Goal: Task Accomplishment & Management: Use online tool/utility

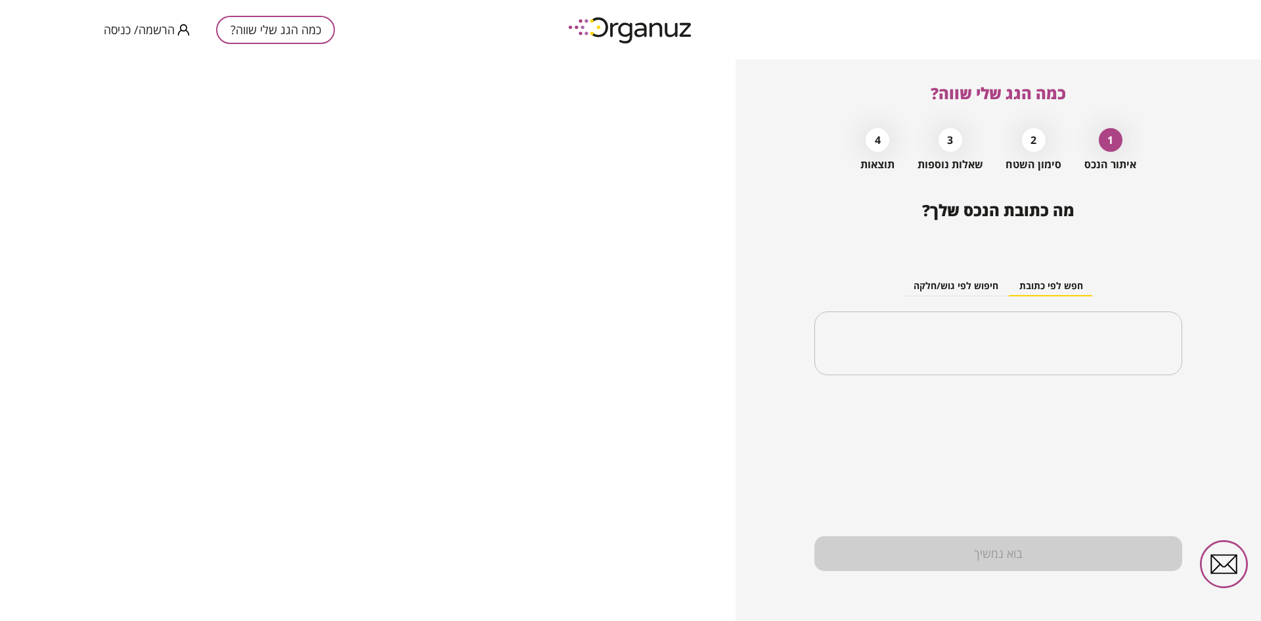
click at [139, 34] on span "הרשמה/ כניסה" at bounding box center [139, 29] width 71 height 13
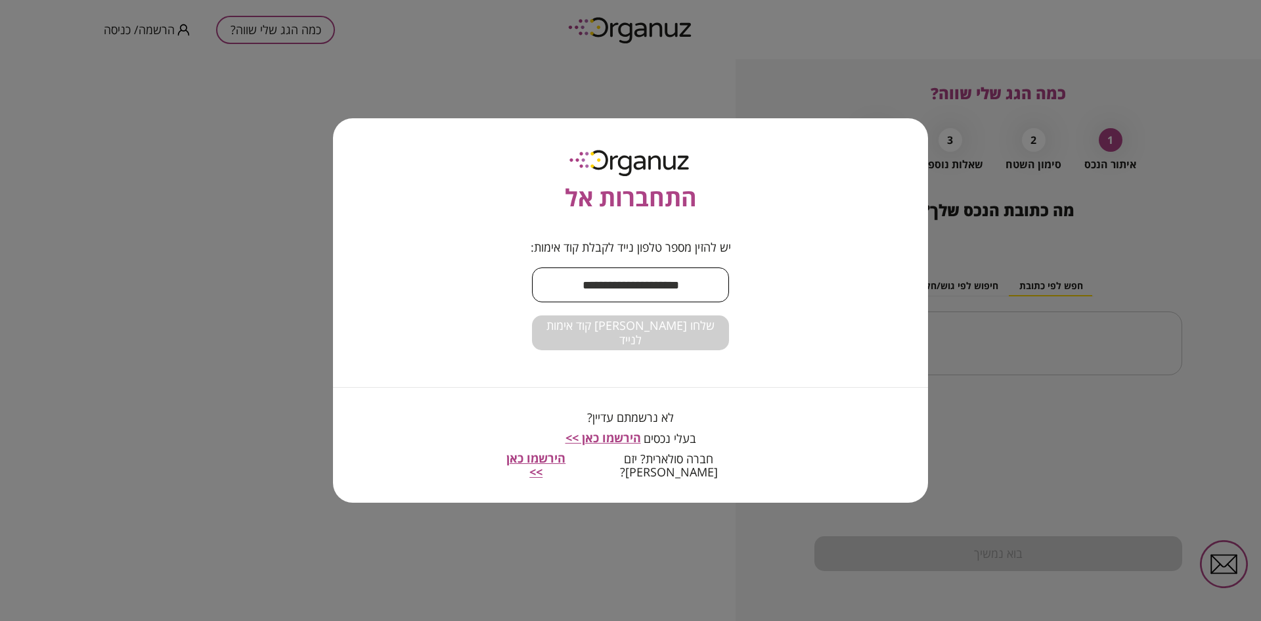
click at [661, 294] on input "text" at bounding box center [630, 284] width 197 height 39
type input "**********"
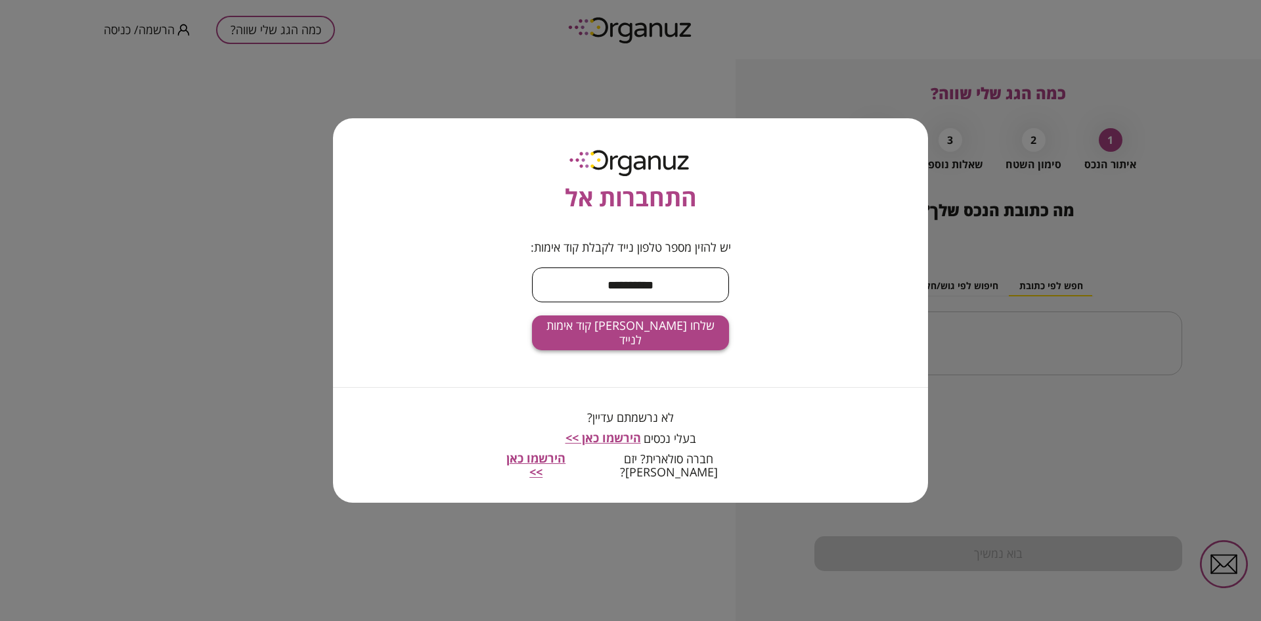
click at [616, 339] on span "שלחו [PERSON_NAME] קוד אימות לנייד" at bounding box center [630, 332] width 176 height 28
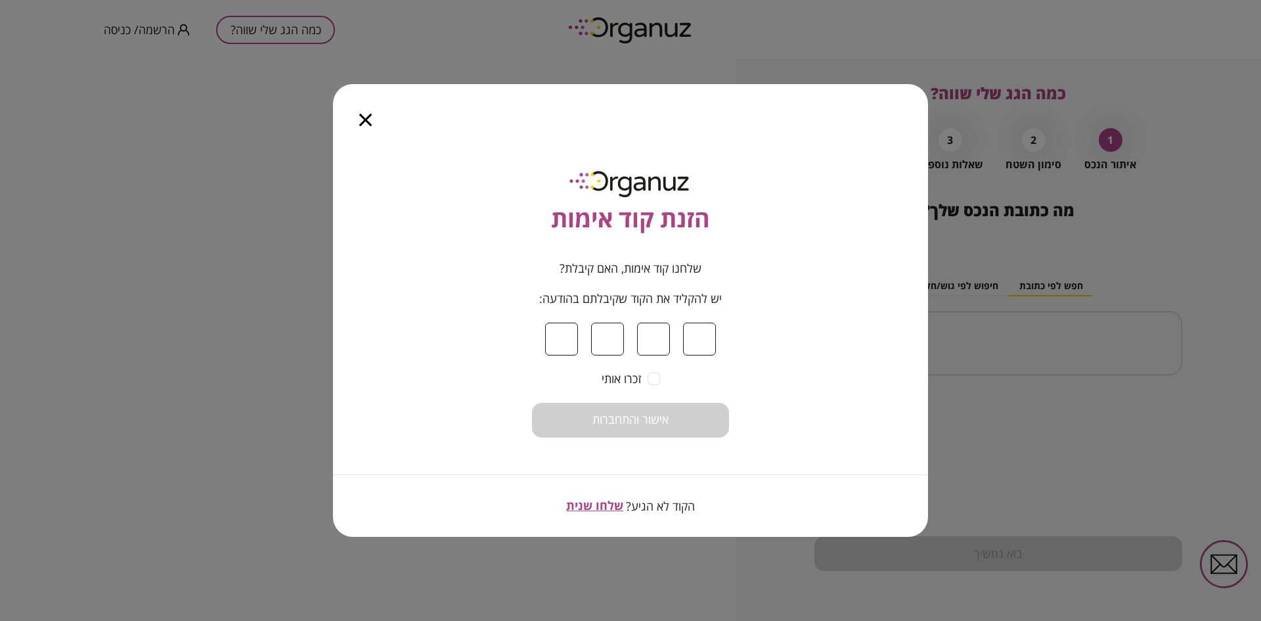
click at [363, 121] on icon "button" at bounding box center [365, 120] width 12 height 12
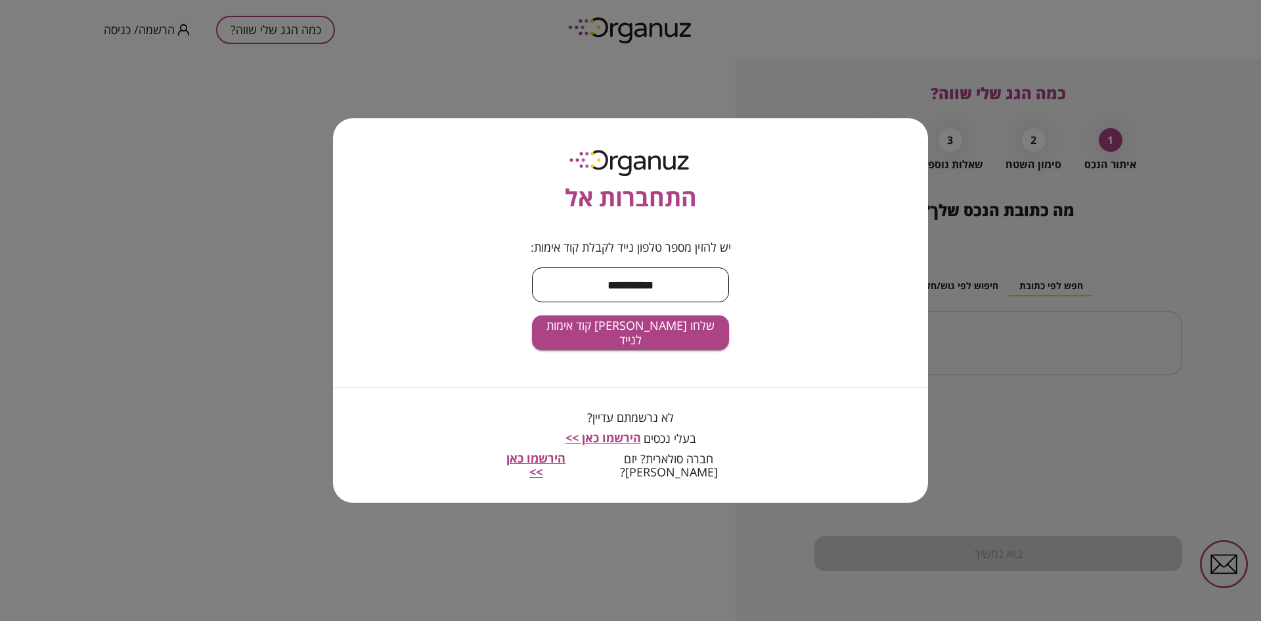
drag, startPoint x: 684, startPoint y: 291, endPoint x: 500, endPoint y: 305, distance: 184.4
click at [507, 304] on form "**********" at bounding box center [630, 295] width 263 height 110
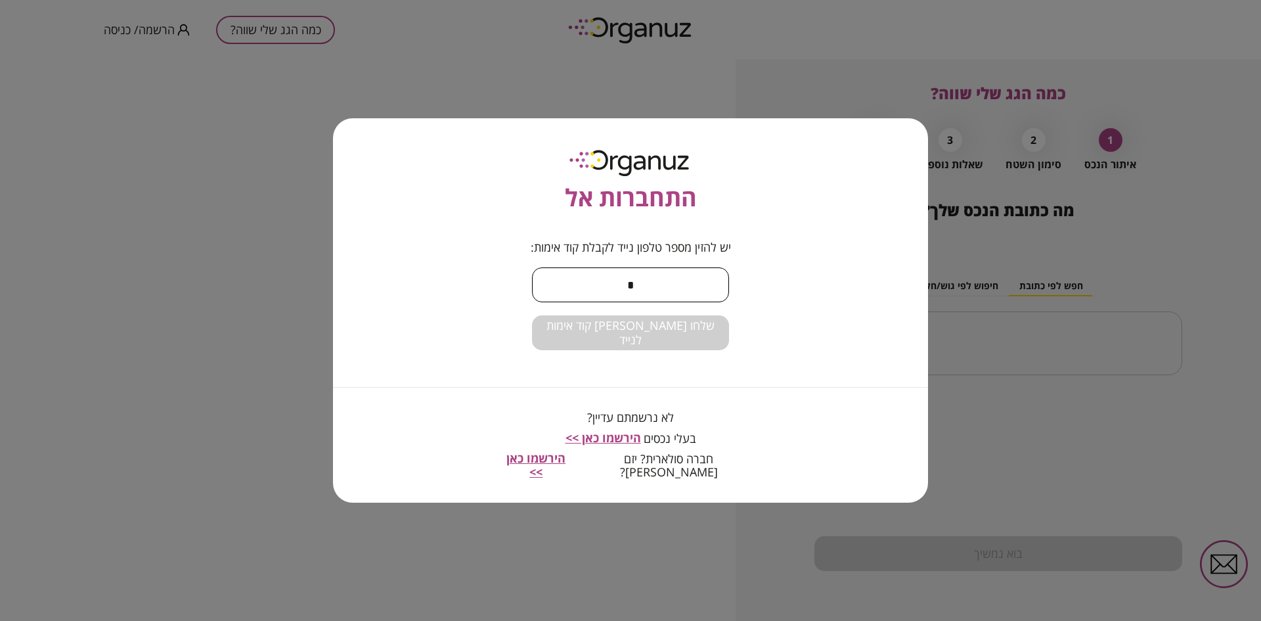
type input "**********"
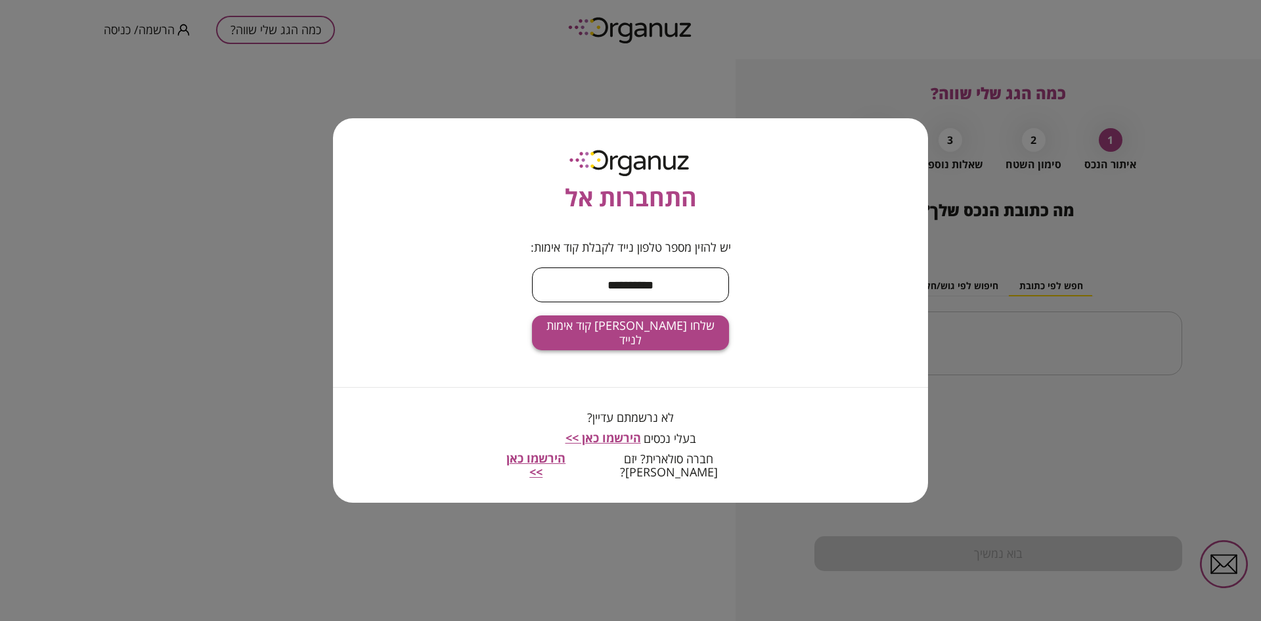
click at [602, 340] on span "שלחו [PERSON_NAME] קוד אימות לנייד" at bounding box center [630, 332] width 176 height 28
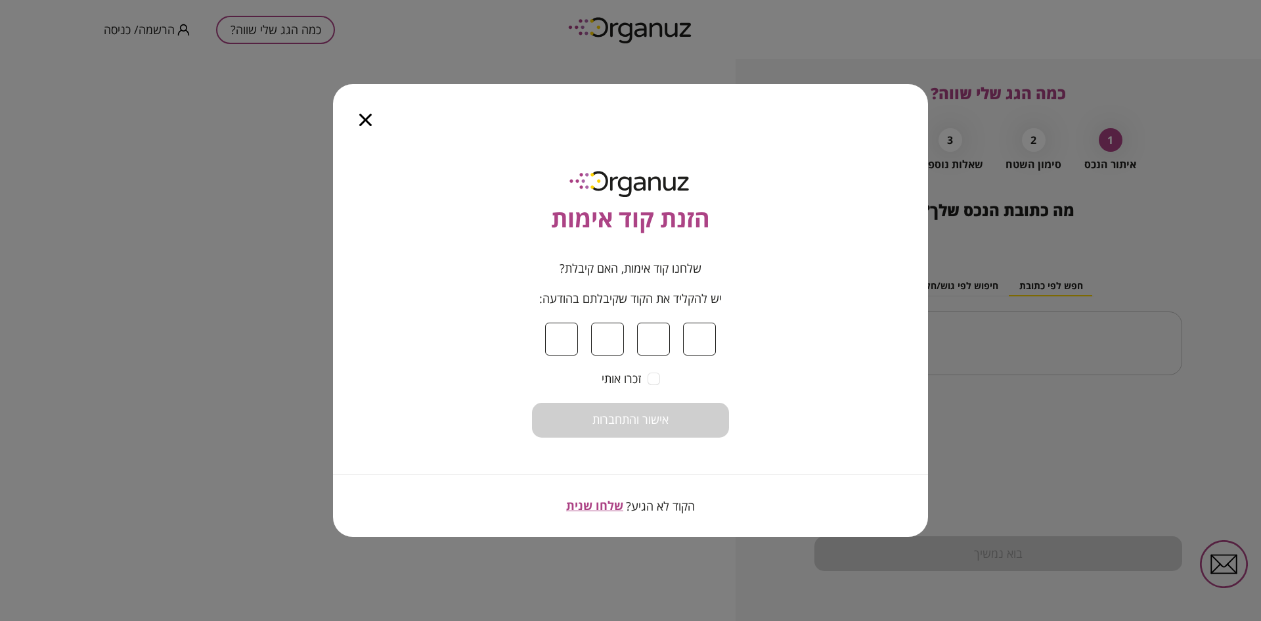
type input "*"
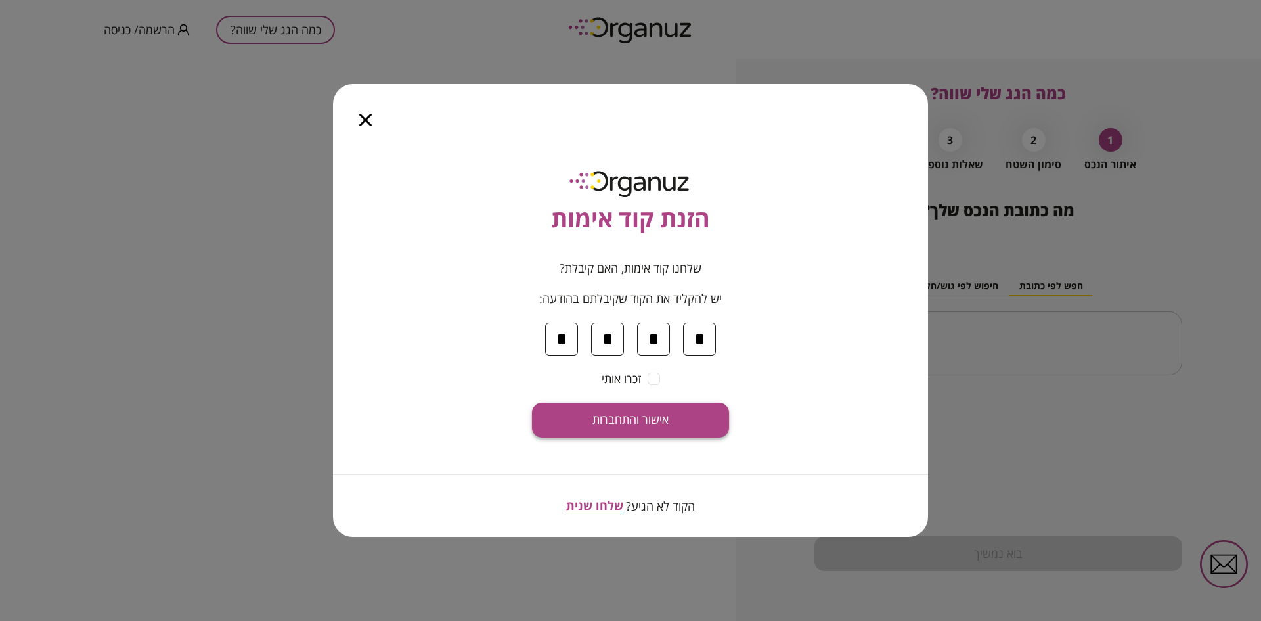
type input "*"
click at [640, 420] on span "אישור והתחברות" at bounding box center [630, 419] width 76 height 14
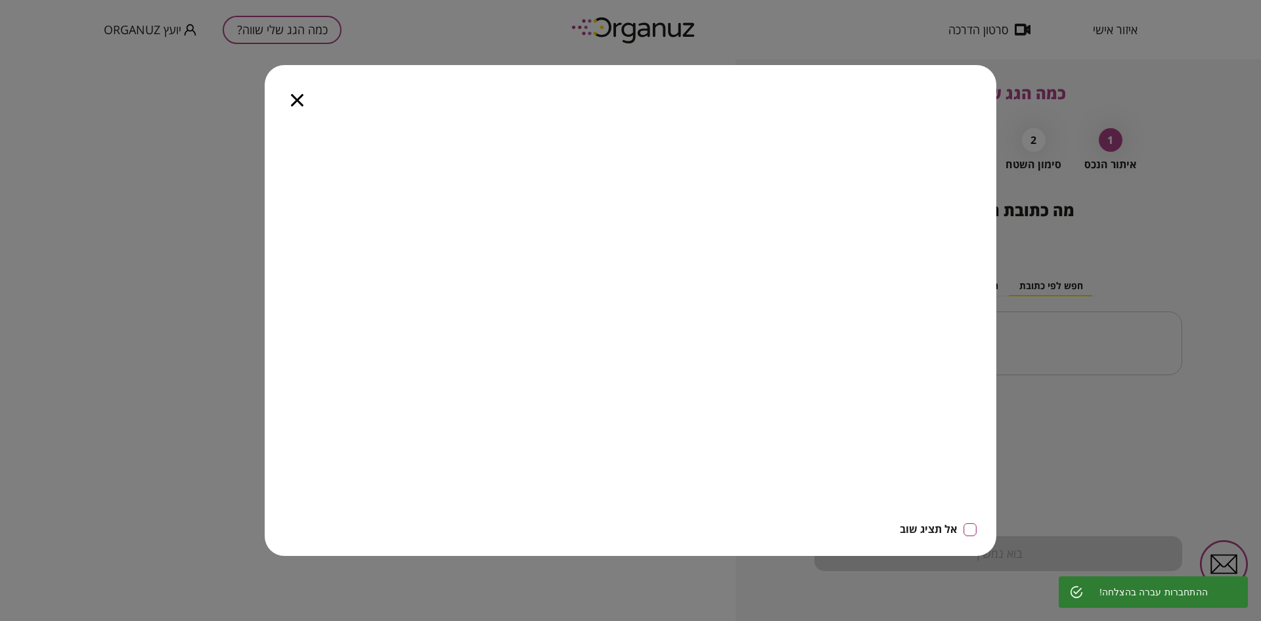
click at [296, 104] on icon "button" at bounding box center [297, 100] width 12 height 12
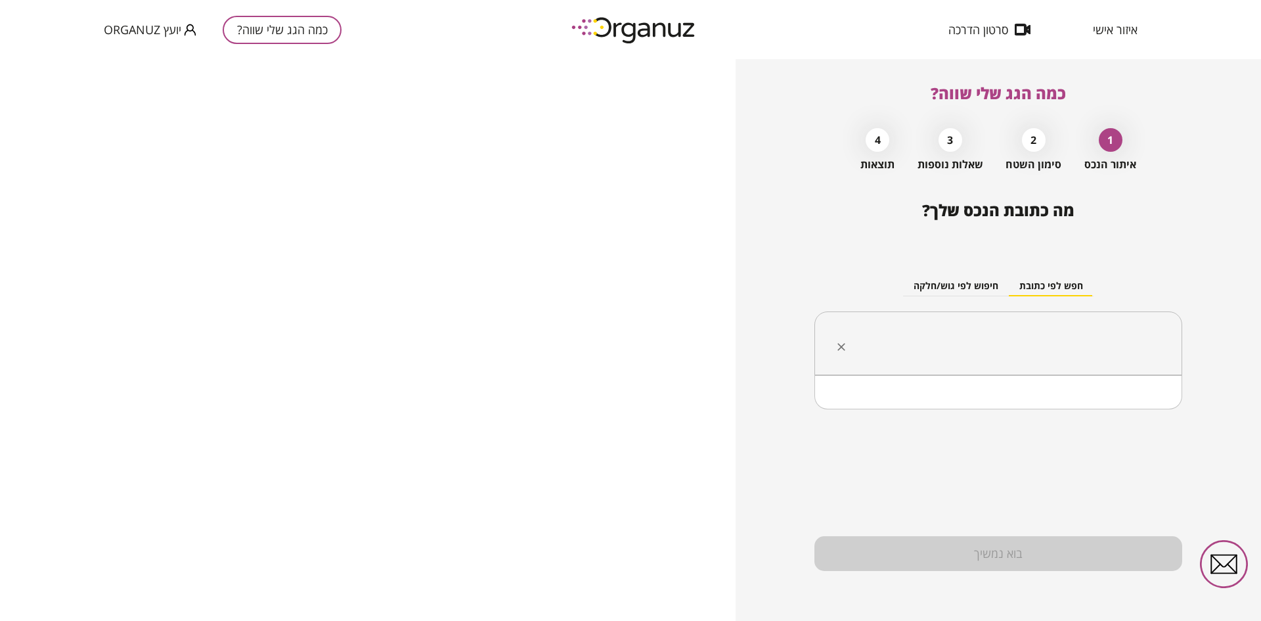
click at [978, 341] on input "text" at bounding box center [1003, 343] width 326 height 33
type input "*"
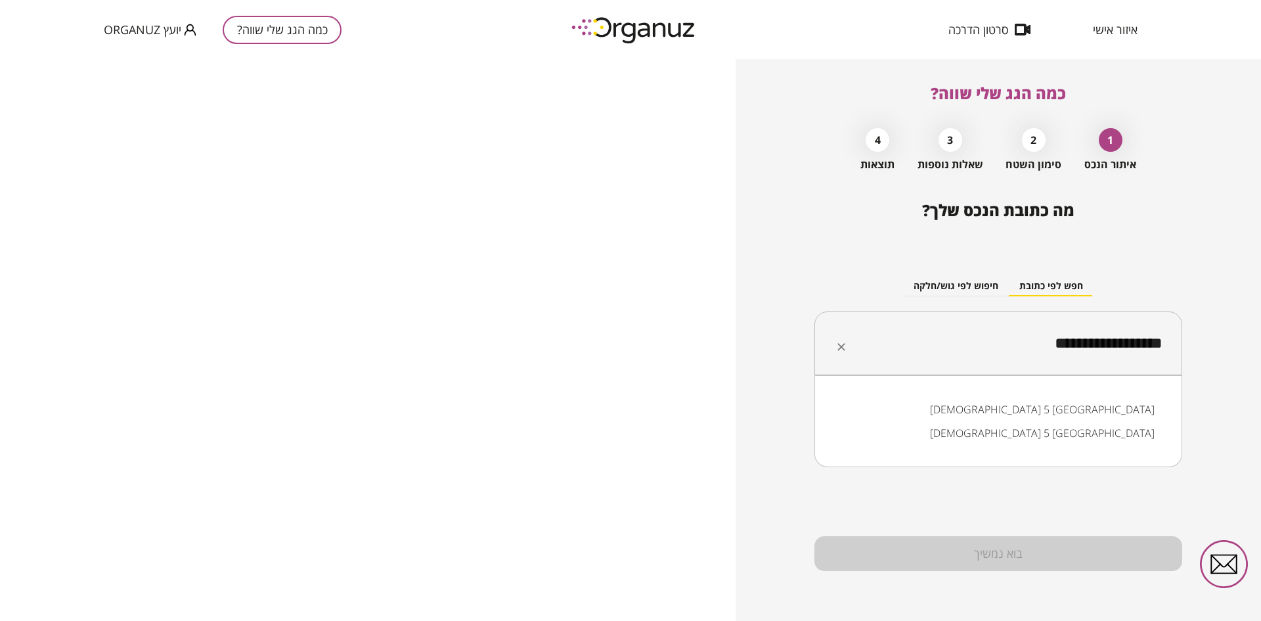
click at [1063, 412] on li "[DEMOGRAPHIC_DATA] 5 [GEOGRAPHIC_DATA]" at bounding box center [998, 409] width 334 height 24
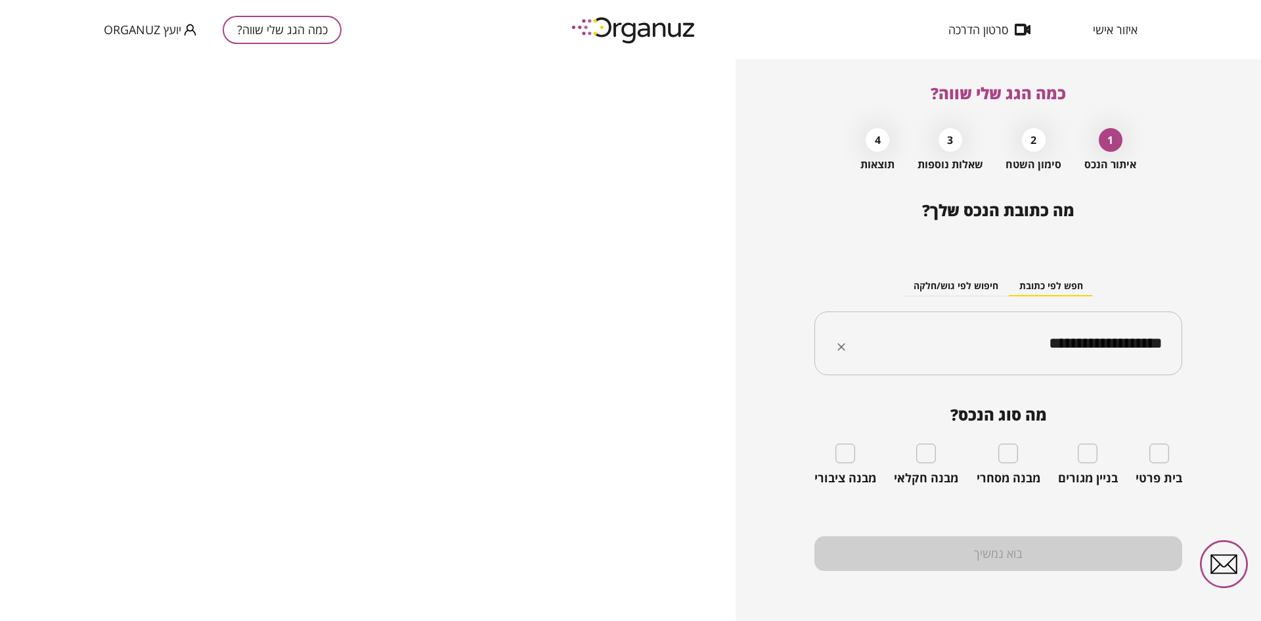
type input "**********"
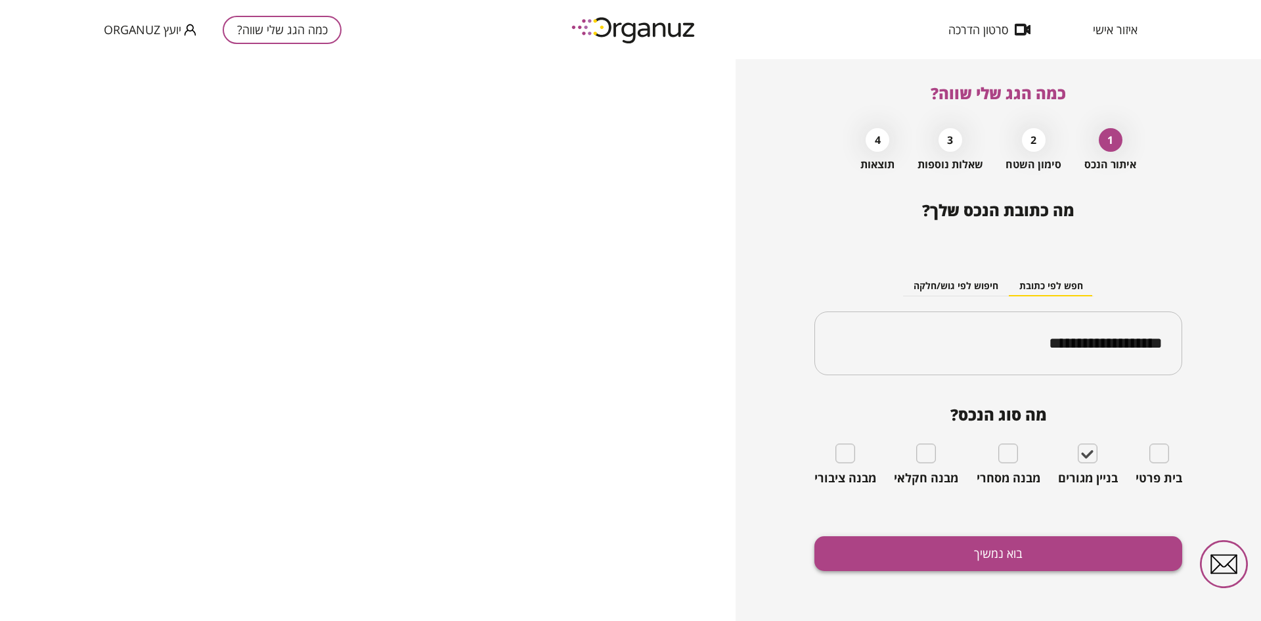
click at [964, 548] on button "בוא נמשיך" at bounding box center [998, 553] width 368 height 35
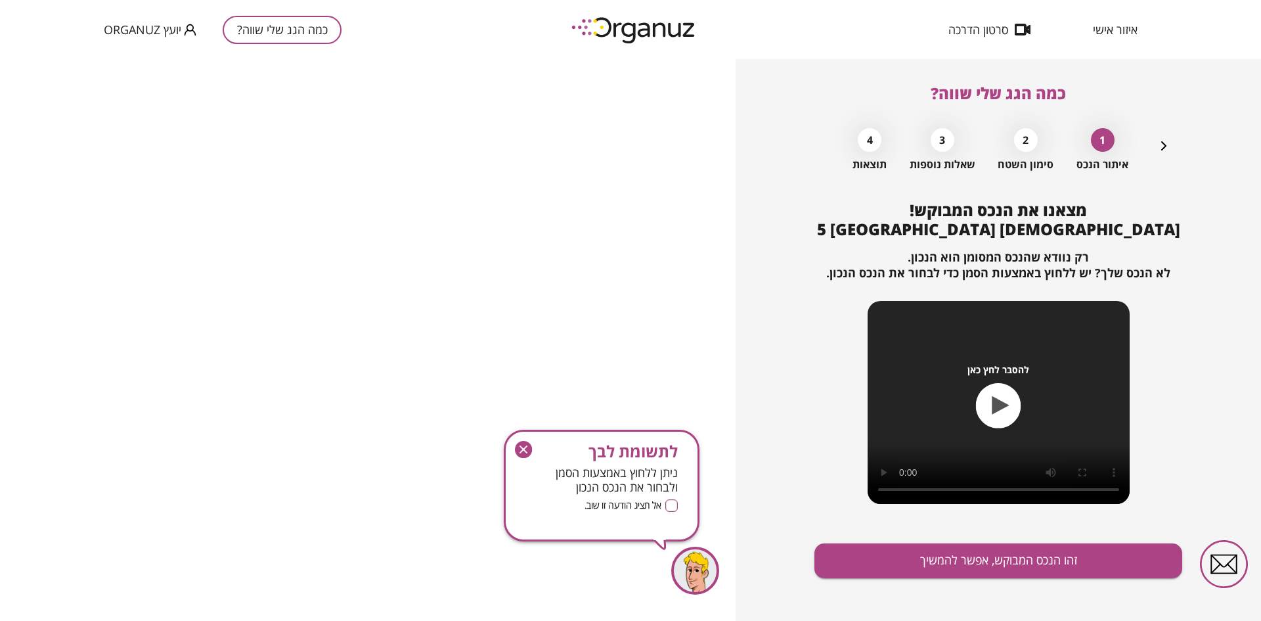
click at [521, 449] on icon "button" at bounding box center [523, 449] width 17 height 17
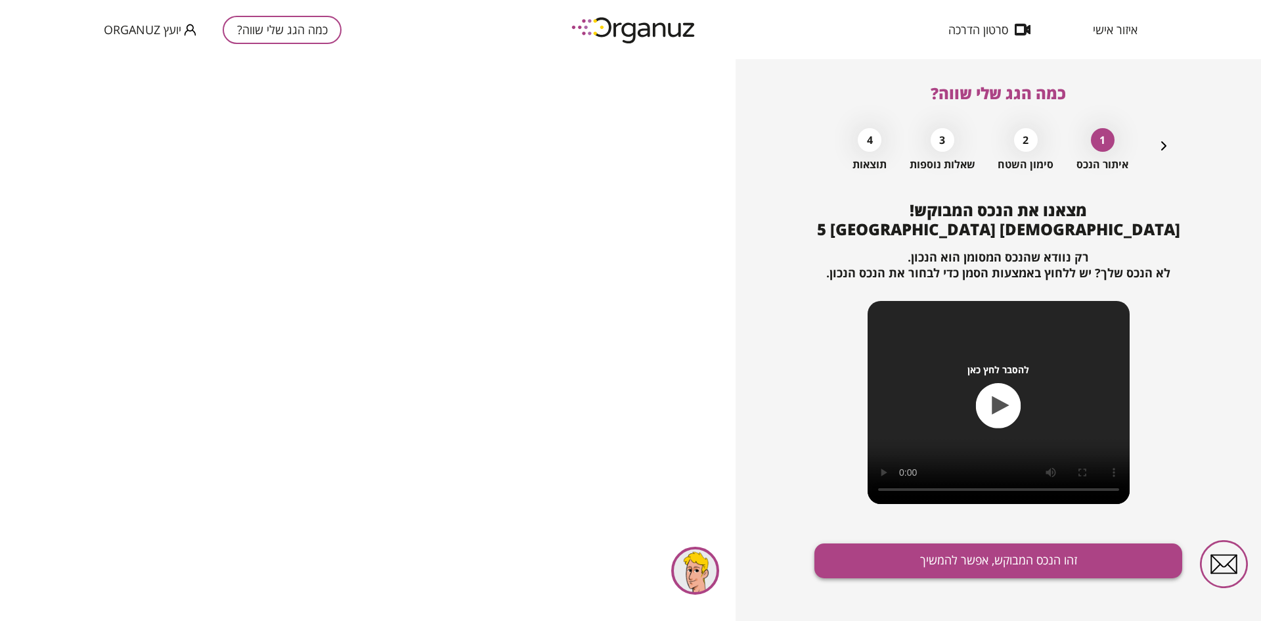
click at [895, 554] on button "זהו הנכס המבוקש, אפשר להמשיך" at bounding box center [998, 560] width 368 height 35
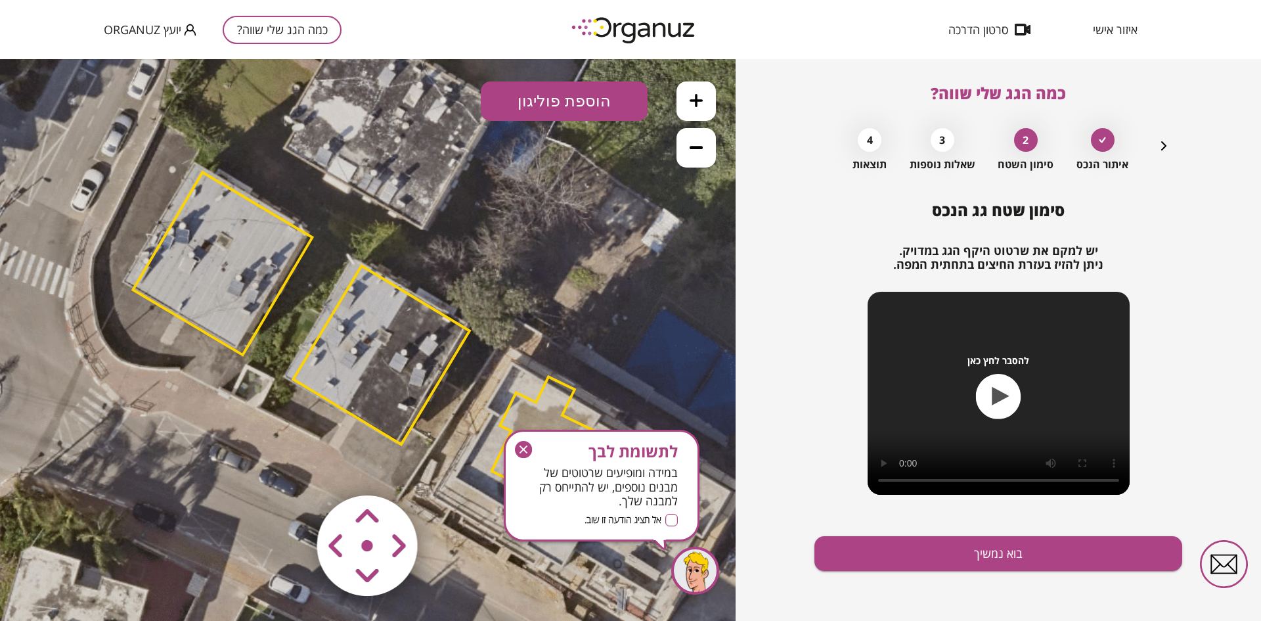
click at [519, 454] on icon "button" at bounding box center [523, 449] width 17 height 17
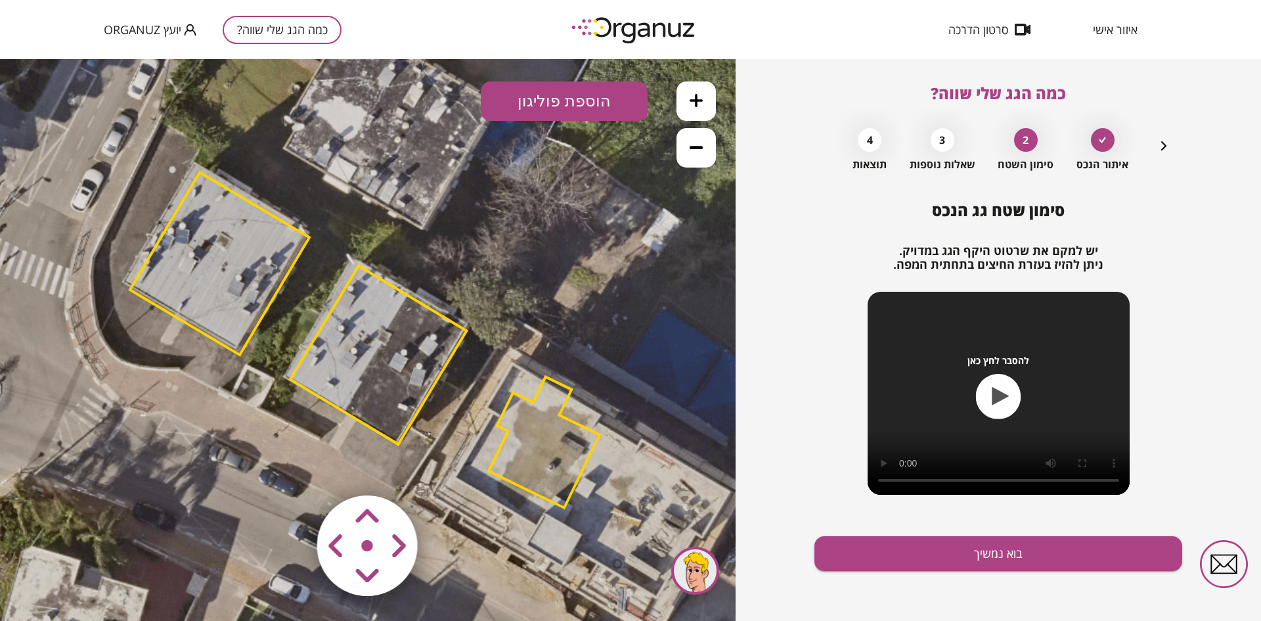
click at [290, 468] on area at bounding box center [290, 468] width 0 height 0
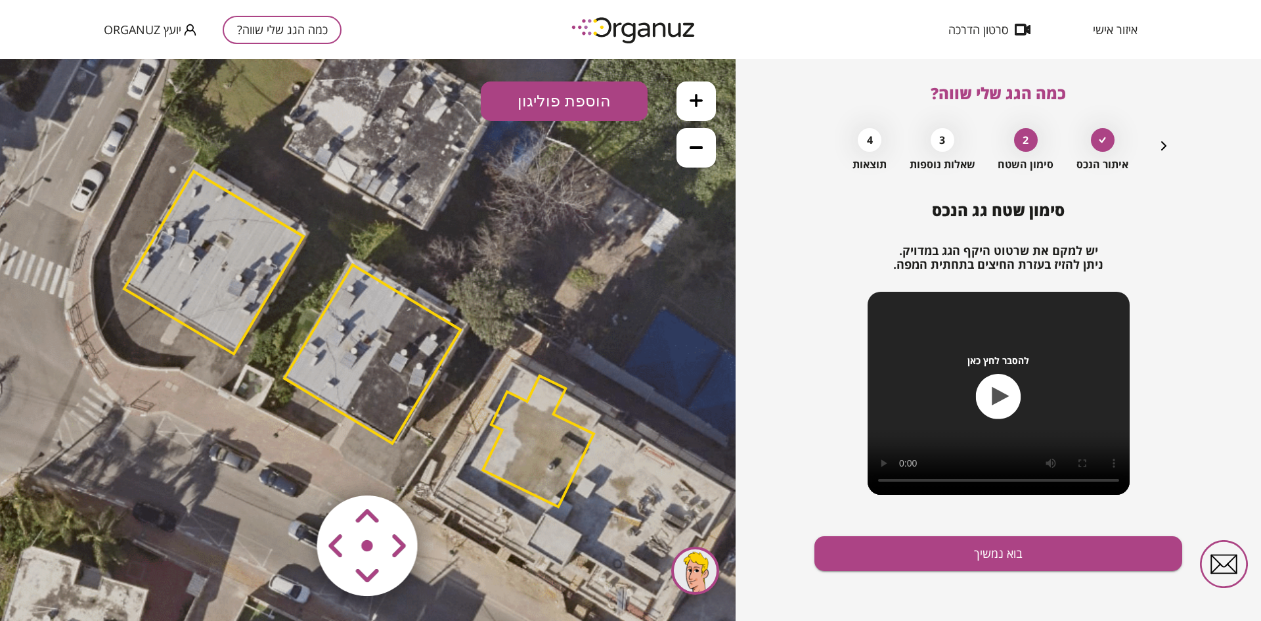
click at [290, 468] on area at bounding box center [290, 468] width 0 height 0
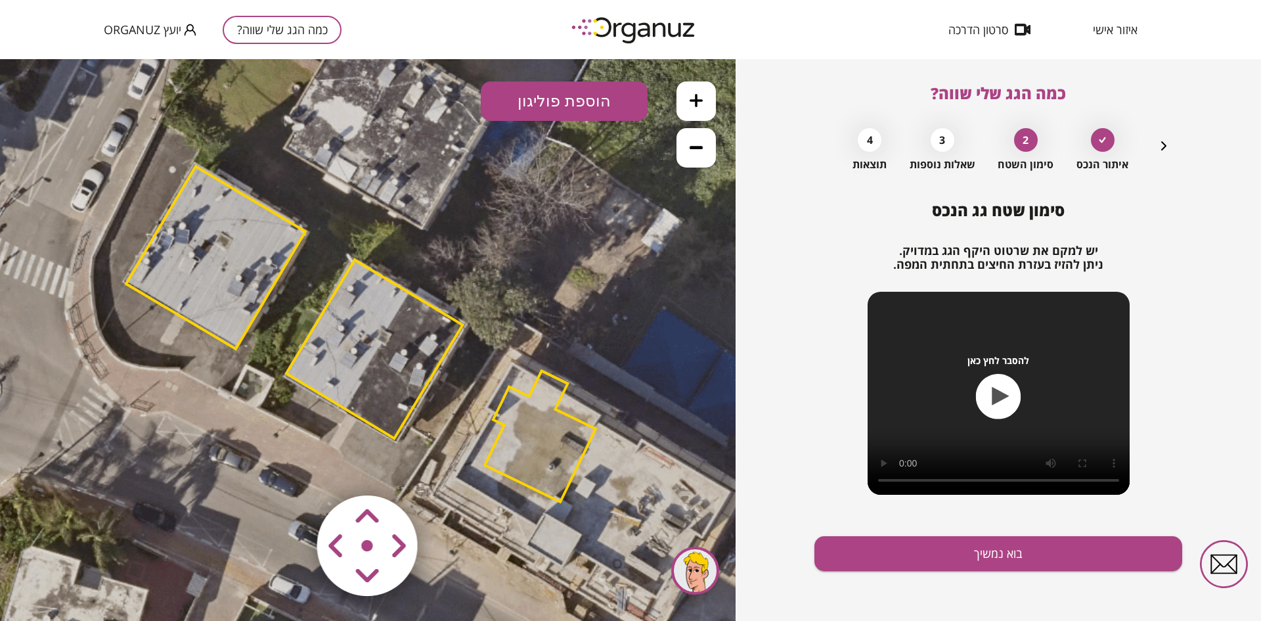
click at [290, 468] on area at bounding box center [290, 468] width 0 height 0
click at [879, 546] on button "בוא נמשיך" at bounding box center [998, 553] width 368 height 35
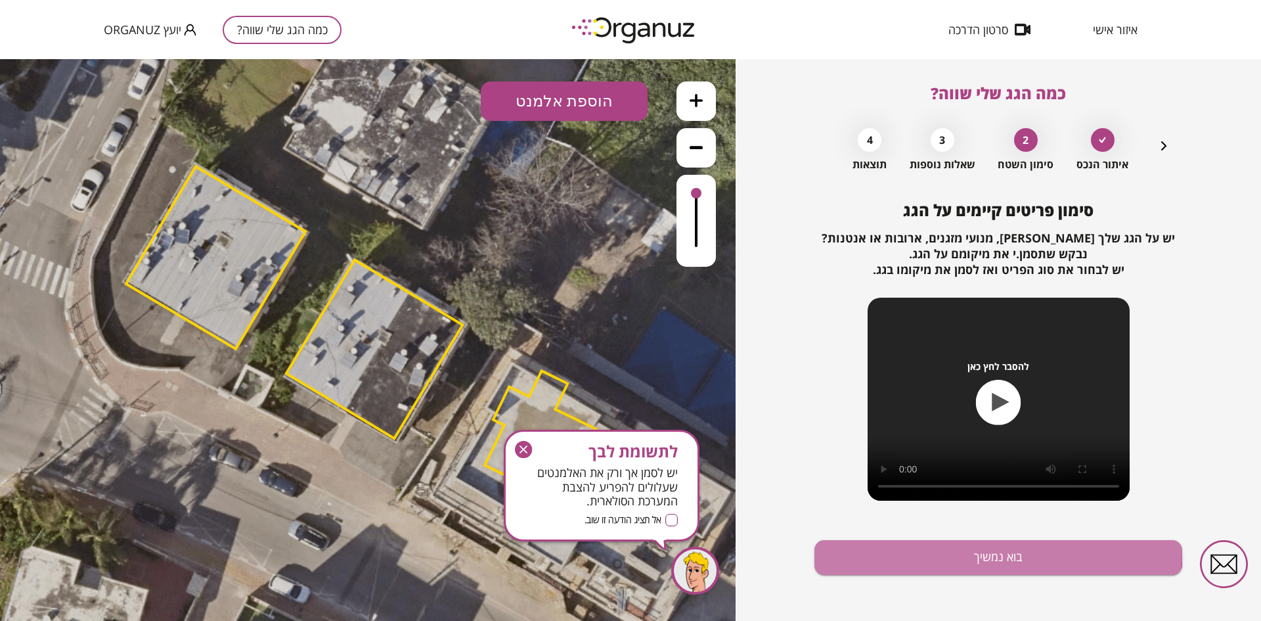
click at [879, 546] on button "בוא נמשיך" at bounding box center [998, 557] width 368 height 35
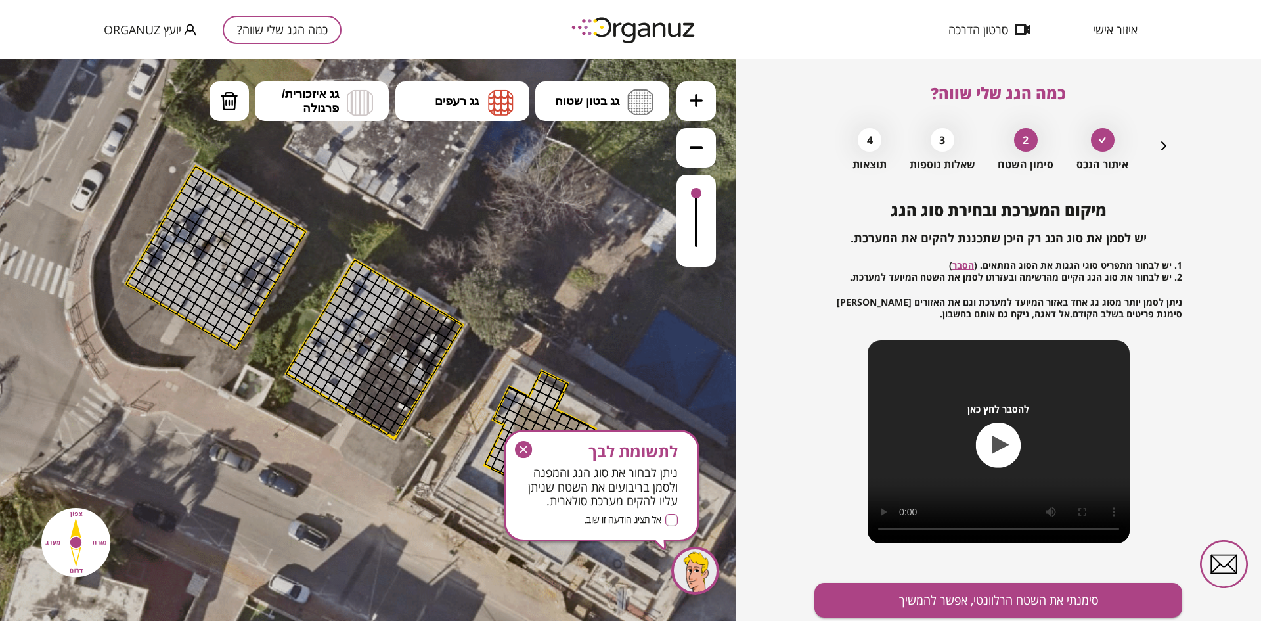
drag, startPoint x: 521, startPoint y: 449, endPoint x: 521, endPoint y: 389, distance: 59.8
click at [521, 449] on icon "button" at bounding box center [523, 449] width 17 height 17
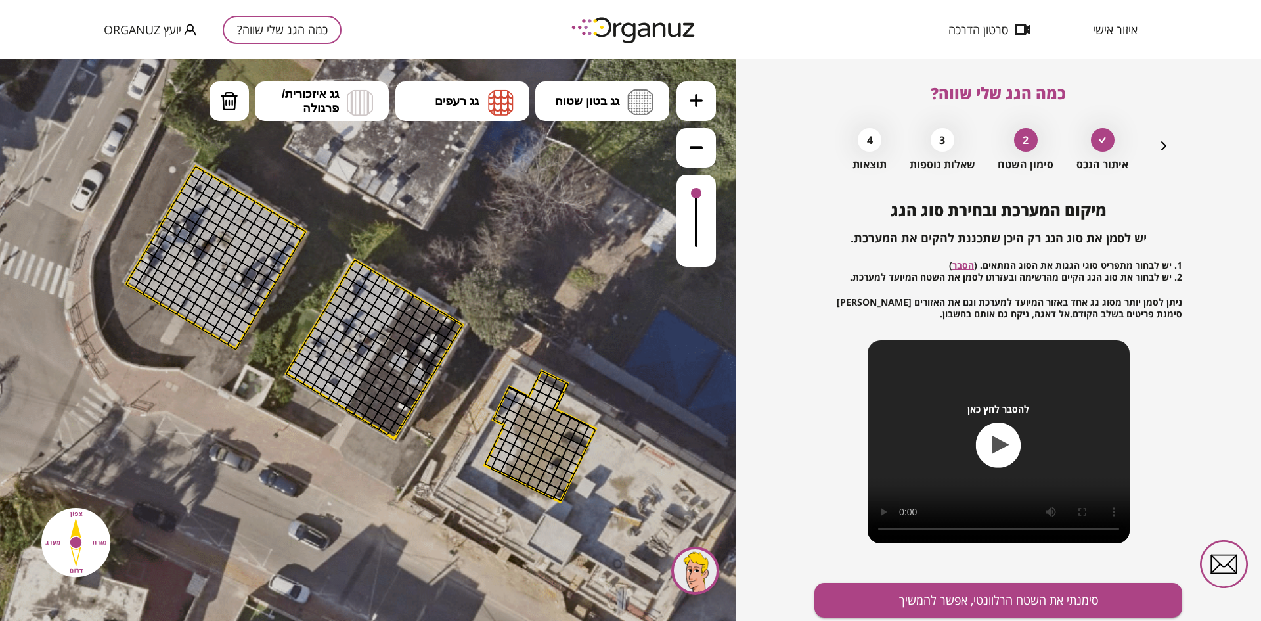
click at [1160, 148] on icon "button" at bounding box center [1164, 146] width 16 height 16
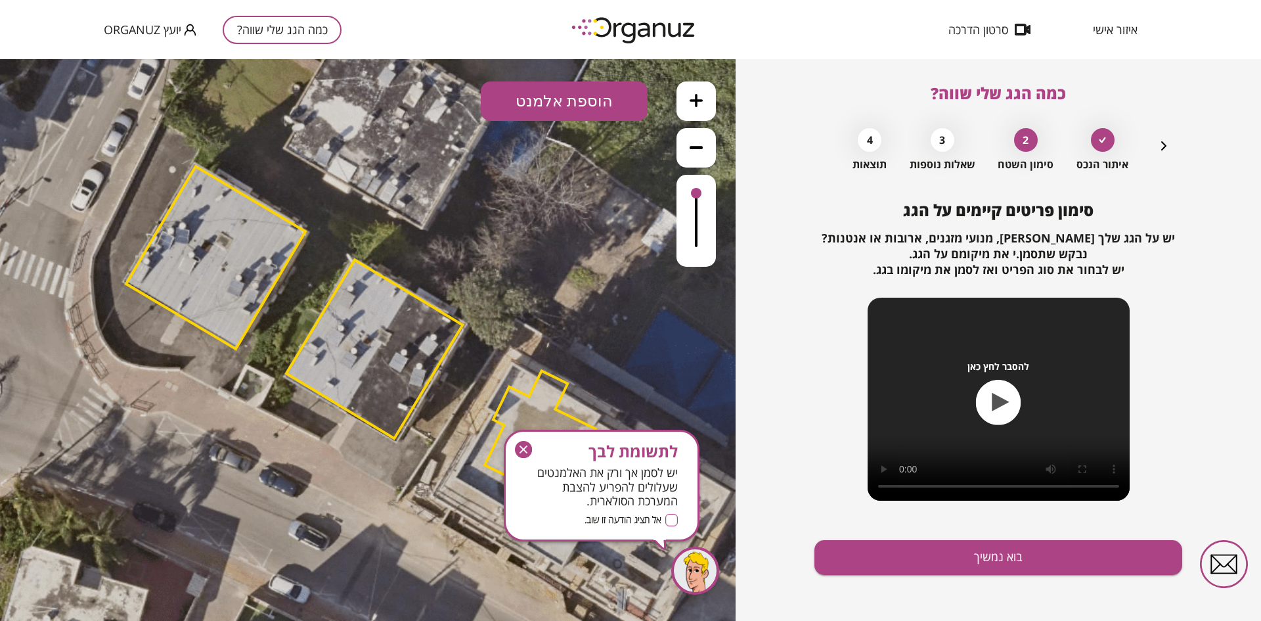
click at [525, 99] on button "הוספת אלמנט" at bounding box center [564, 100] width 167 height 39
click at [519, 255] on div ".st0 { fill: #FFFFFF; } .st0 { fill: #FFFFFF; }" at bounding box center [367, 339] width 735 height 561
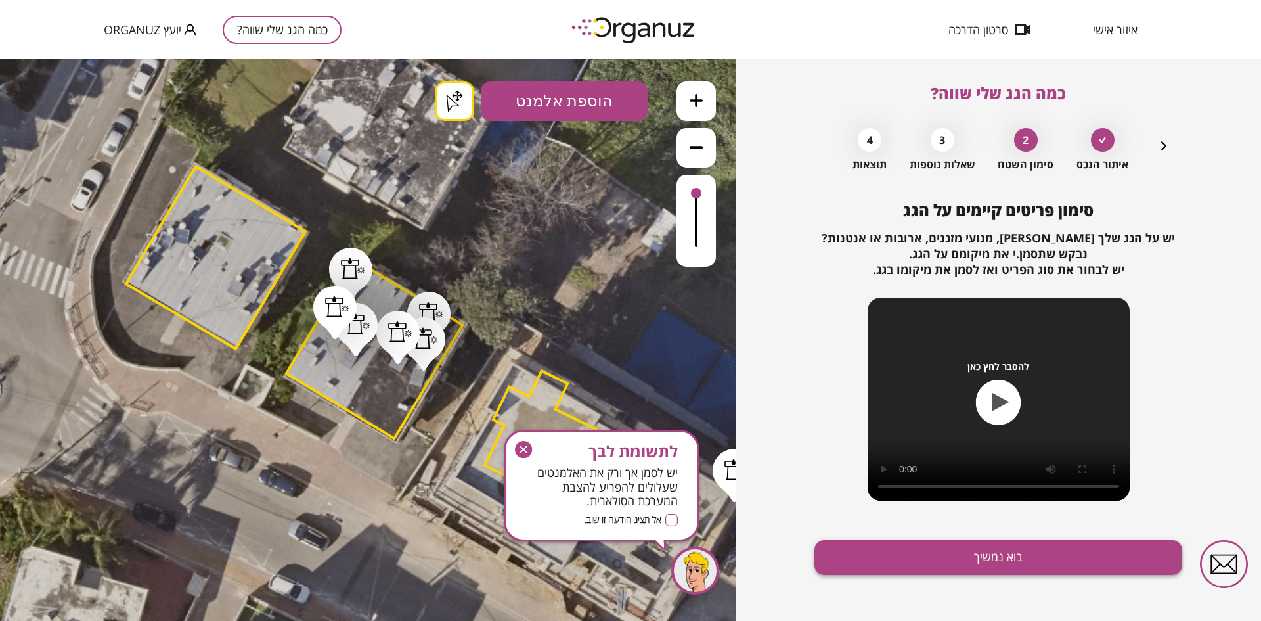
click at [900, 554] on button "בוא נמשיך" at bounding box center [998, 557] width 368 height 35
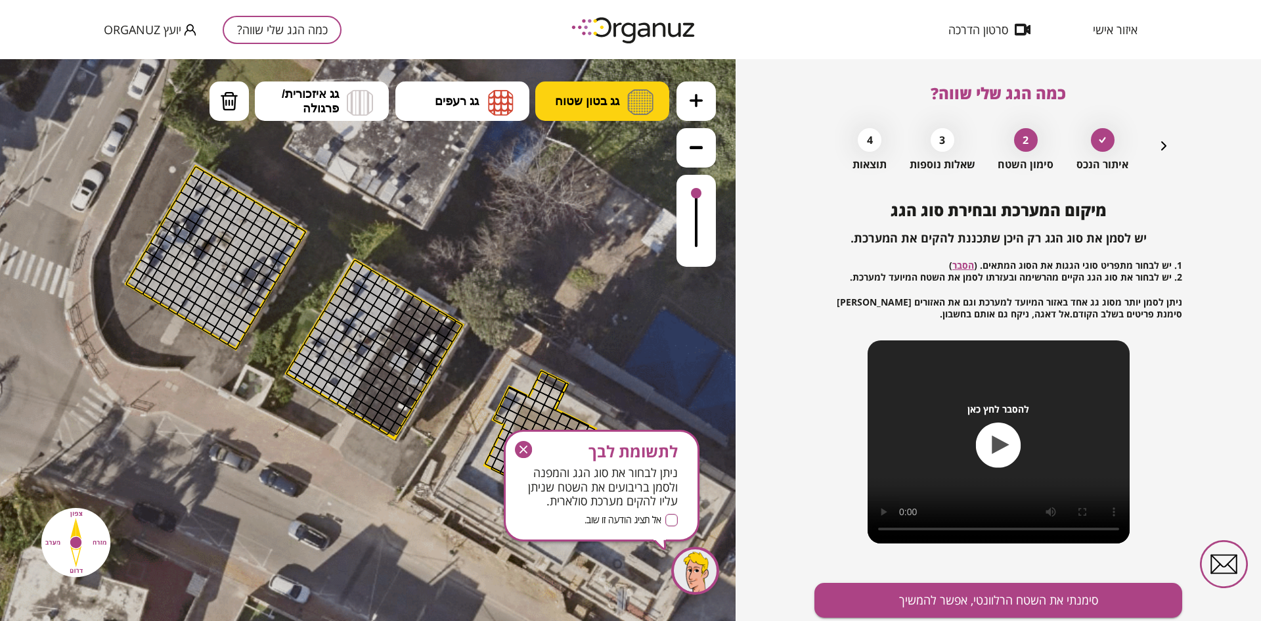
click at [572, 112] on button "גג בטון שטוח" at bounding box center [602, 100] width 134 height 39
click at [588, 146] on div ".st0 { fill: #FFFFFF; } .st0 { fill: #FFFFFF; }" at bounding box center [367, 339] width 735 height 561
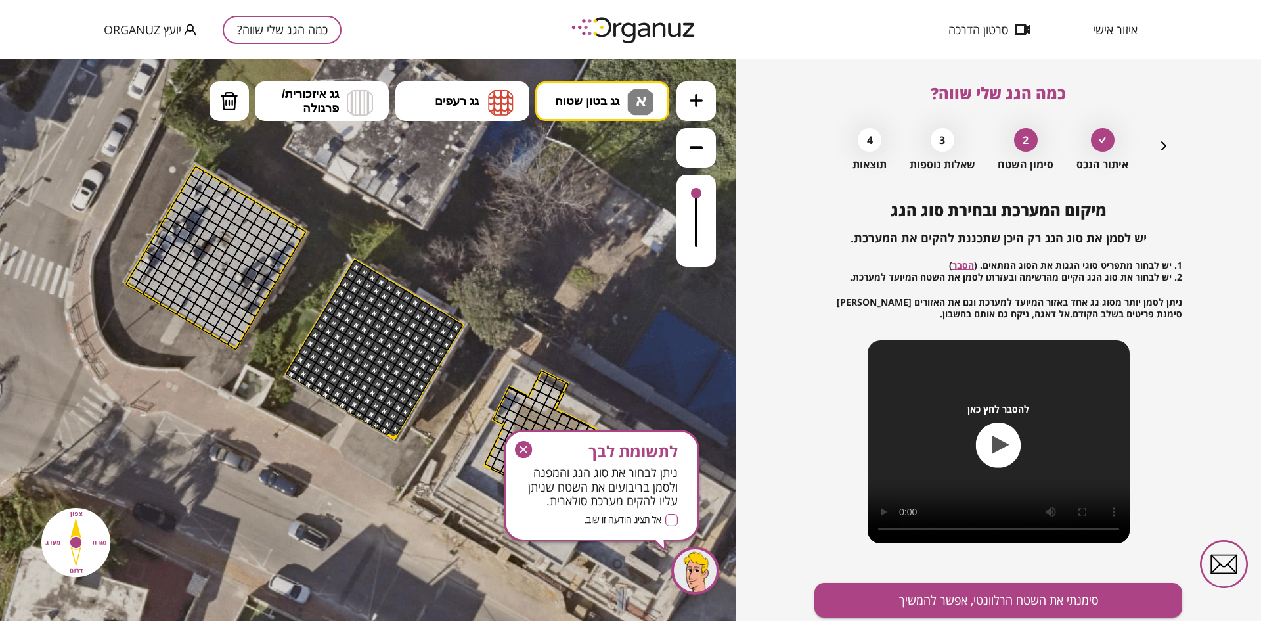
drag, startPoint x: 353, startPoint y: 266, endPoint x: 403, endPoint y: 434, distance: 175.4
click at [400, 436] on div ".st0 { fill: #FFFFFF; } .st0 { fill: #FFFFFF; }" at bounding box center [369, 336] width 1448 height 1448
click at [873, 597] on button "סימנתי את השטח הרלוונטי, אפשר להמשיך" at bounding box center [998, 599] width 368 height 35
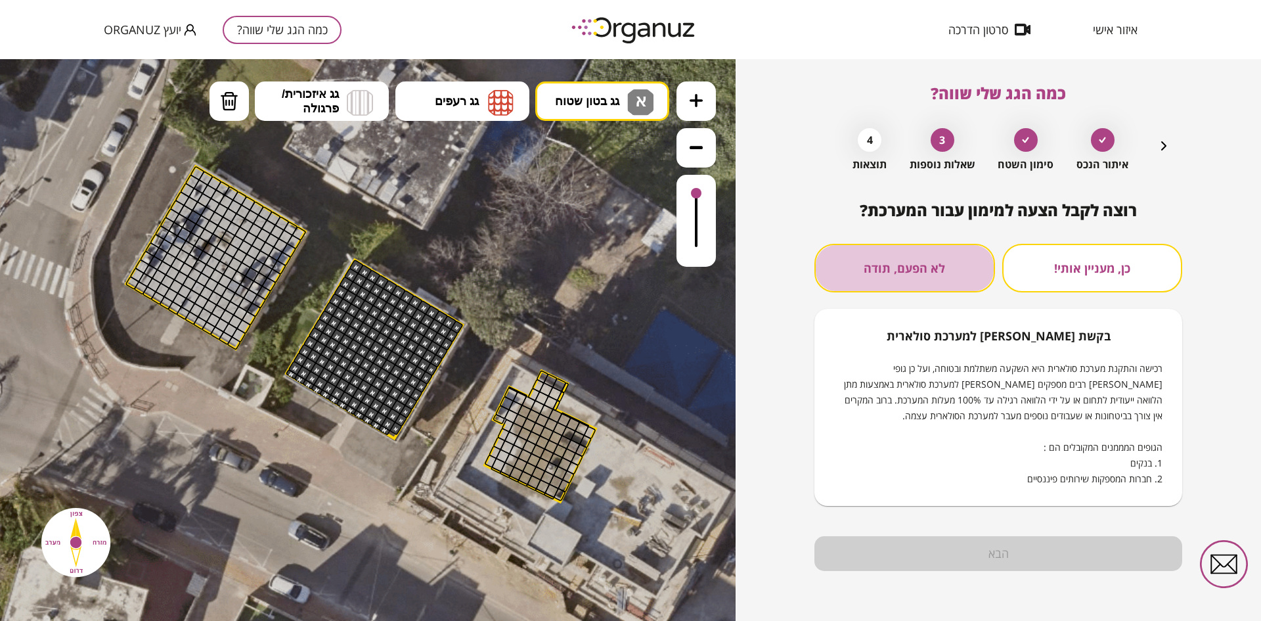
click at [875, 263] on button "לא הפעם, תודה" at bounding box center [904, 268] width 181 height 49
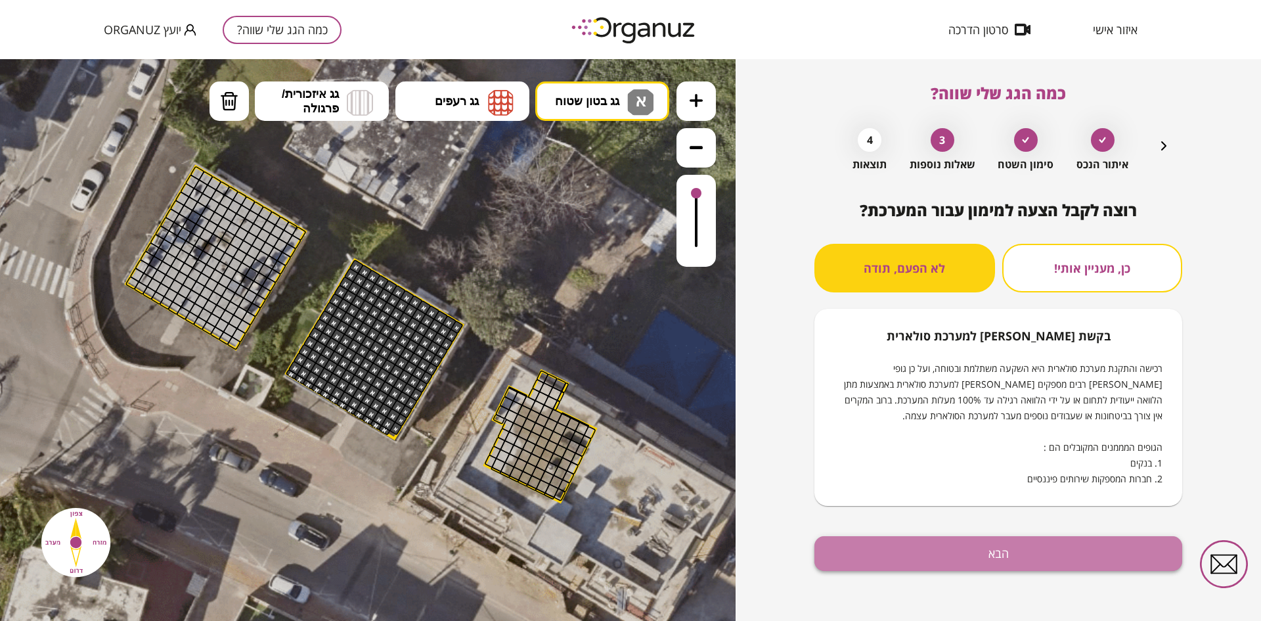
click at [930, 543] on button "הבא" at bounding box center [998, 553] width 368 height 35
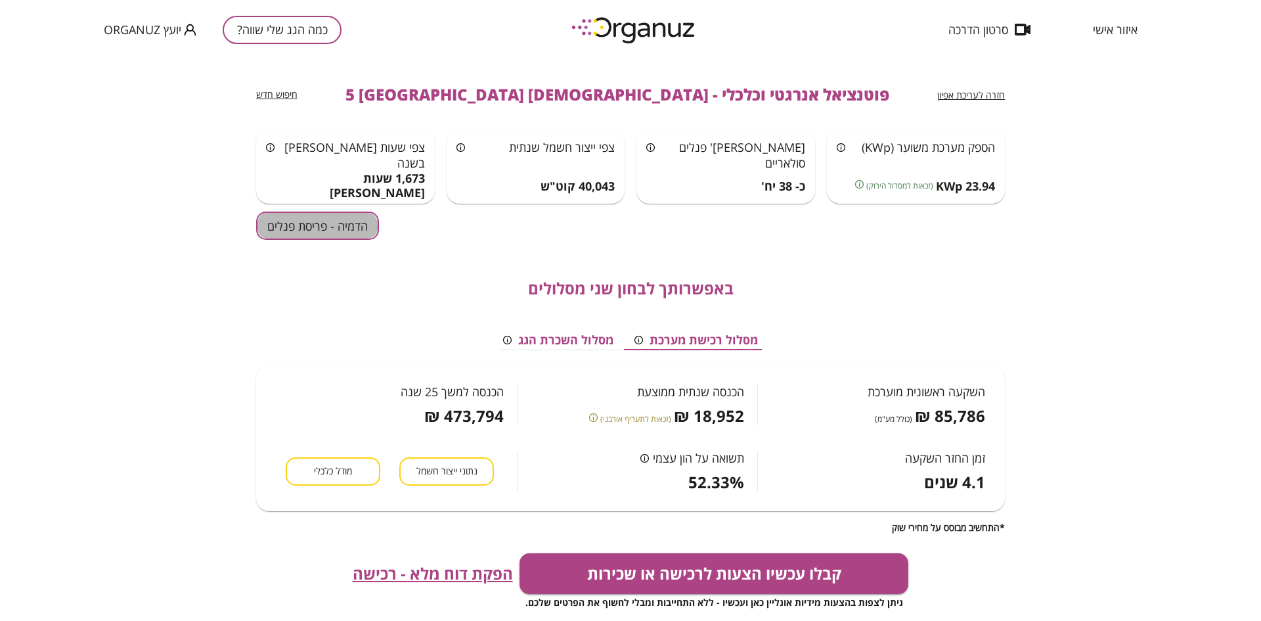
click at [340, 225] on button "הדמיה - פריסת פנלים" at bounding box center [317, 225] width 123 height 28
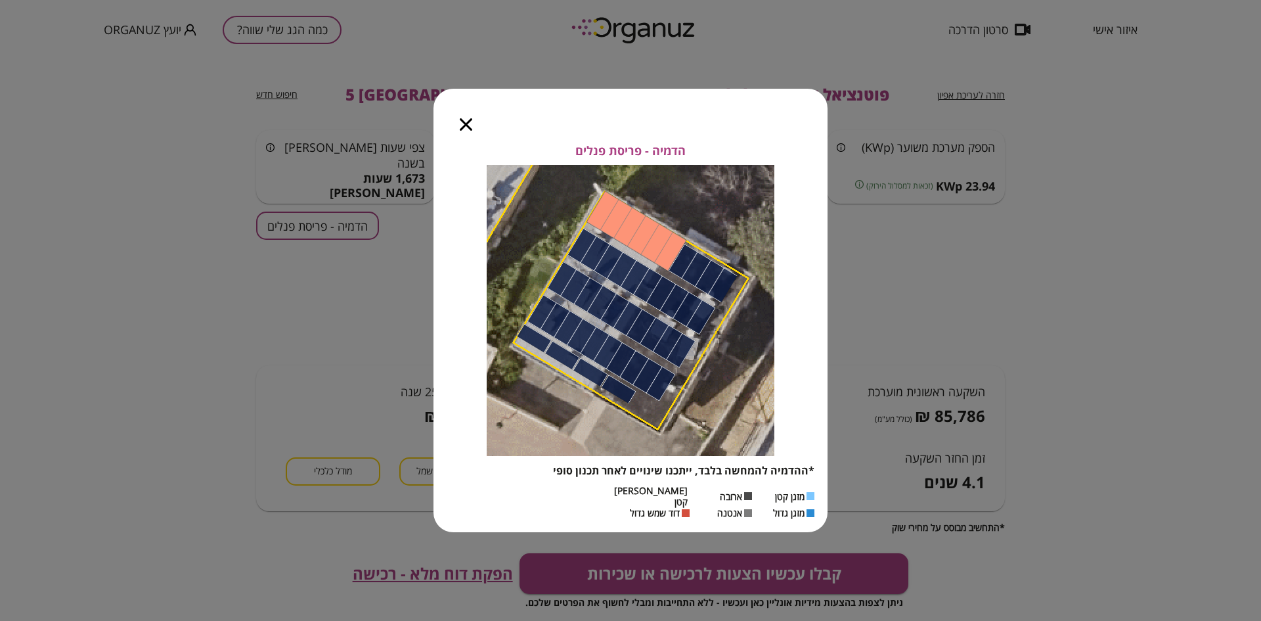
click at [468, 131] on icon "button" at bounding box center [466, 124] width 12 height 12
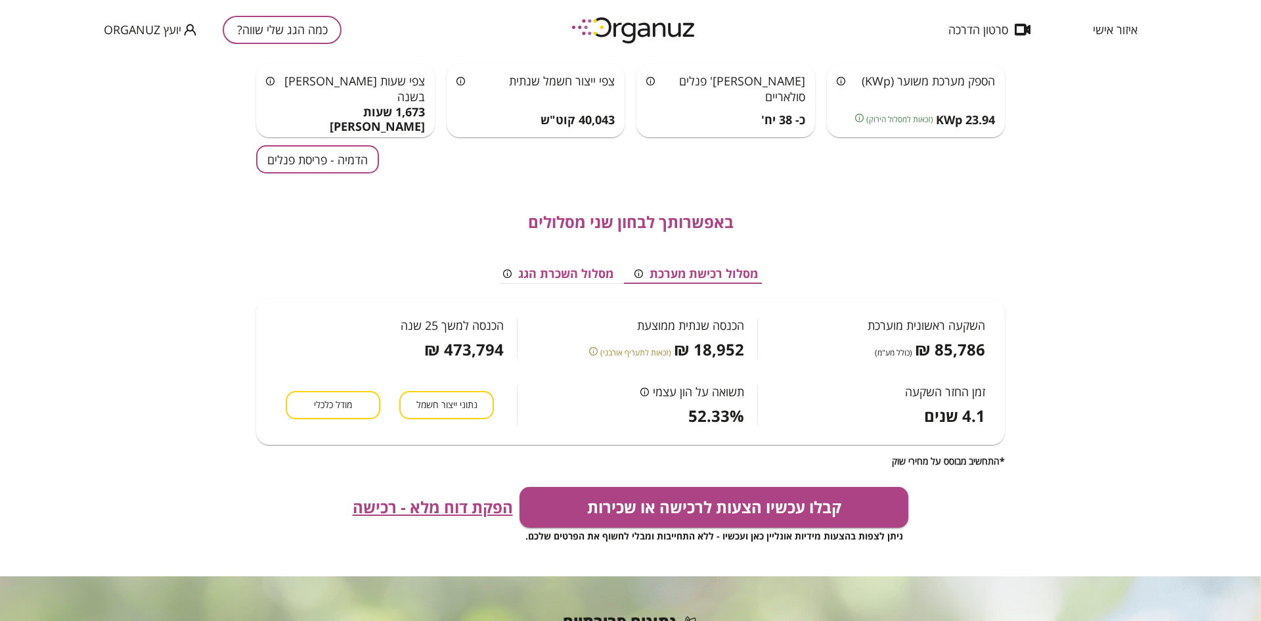
scroll to position [58, 0]
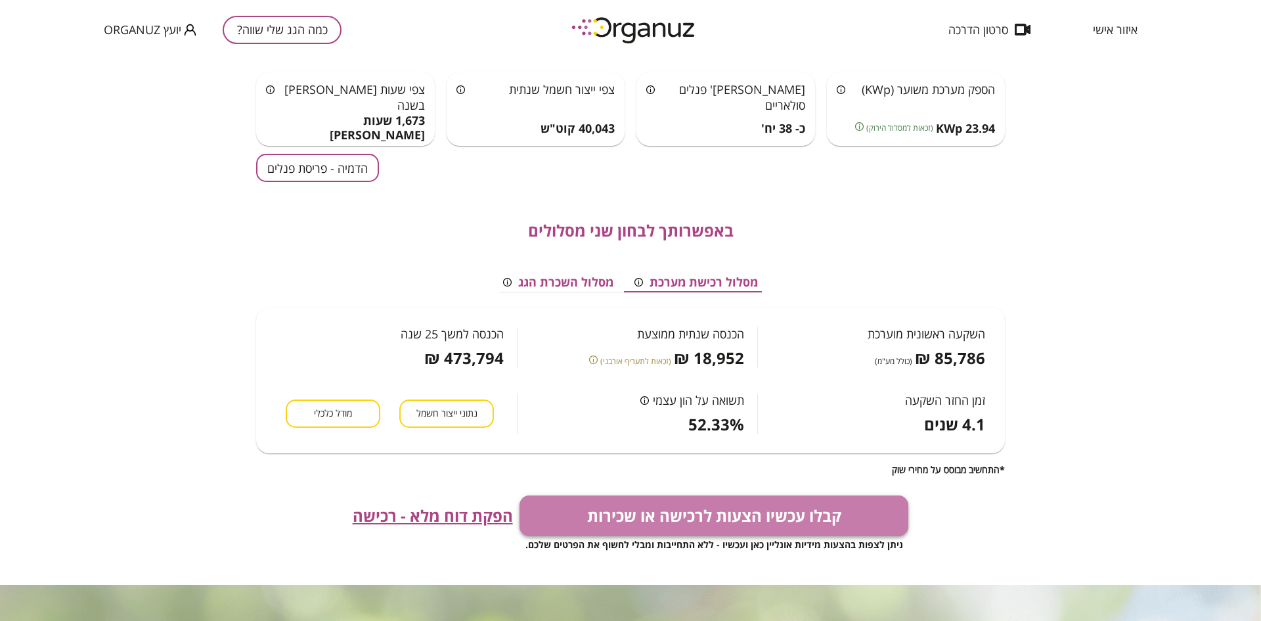
click at [689, 506] on button "קבלו עכשיו הצעות לרכישה או שכירות" at bounding box center [713, 515] width 389 height 41
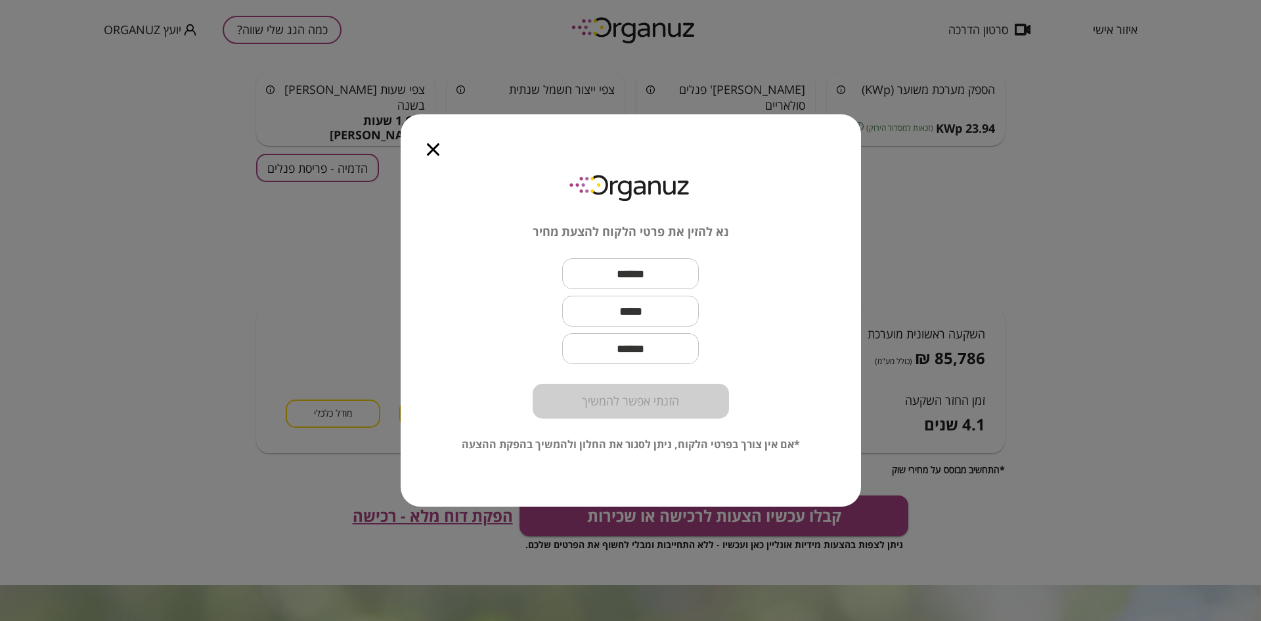
click at [437, 152] on icon "button" at bounding box center [433, 149] width 12 height 12
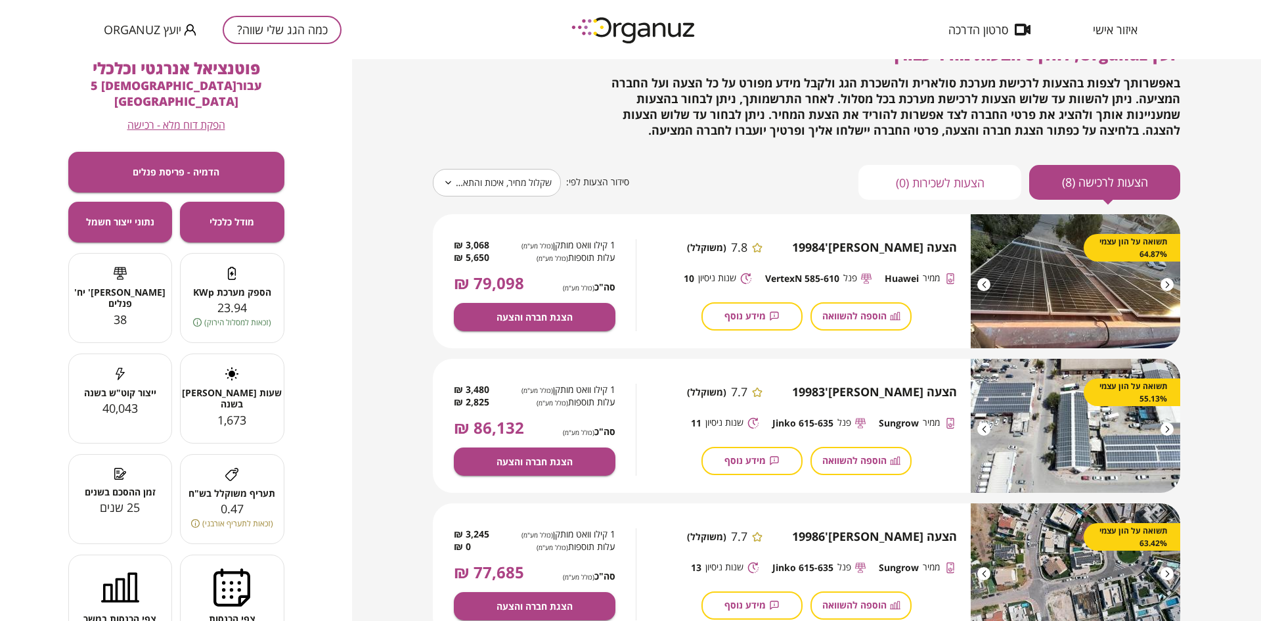
scroll to position [16, 0]
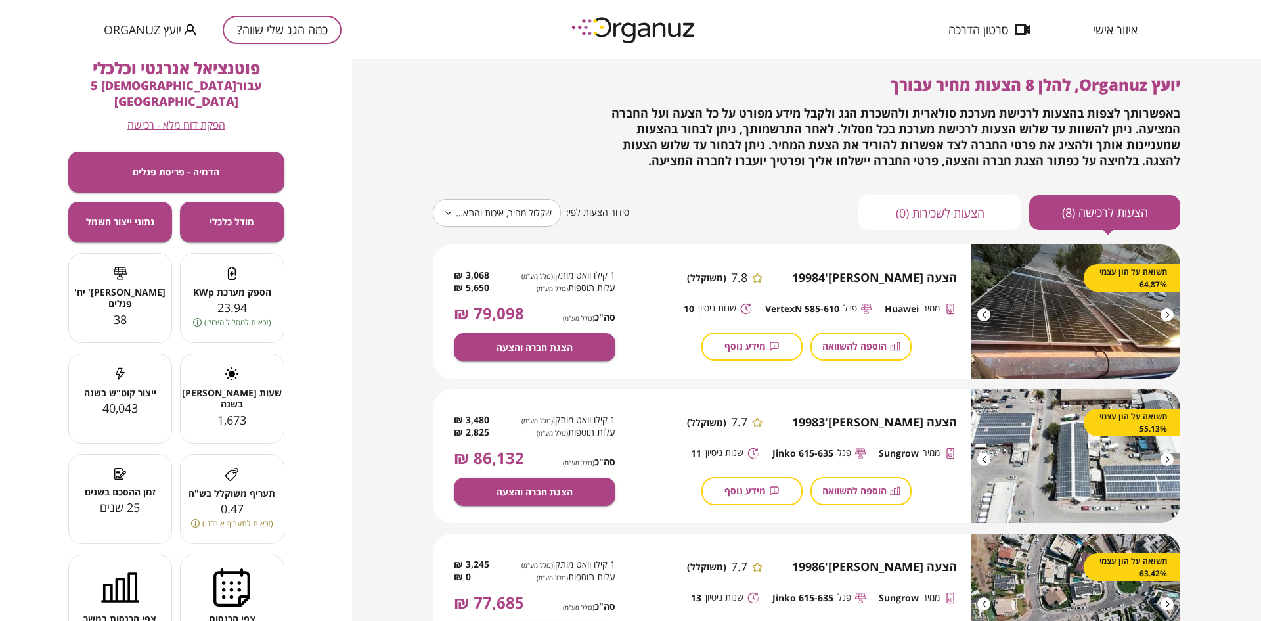
click at [452, 219] on body "**********" at bounding box center [630, 310] width 1261 height 621
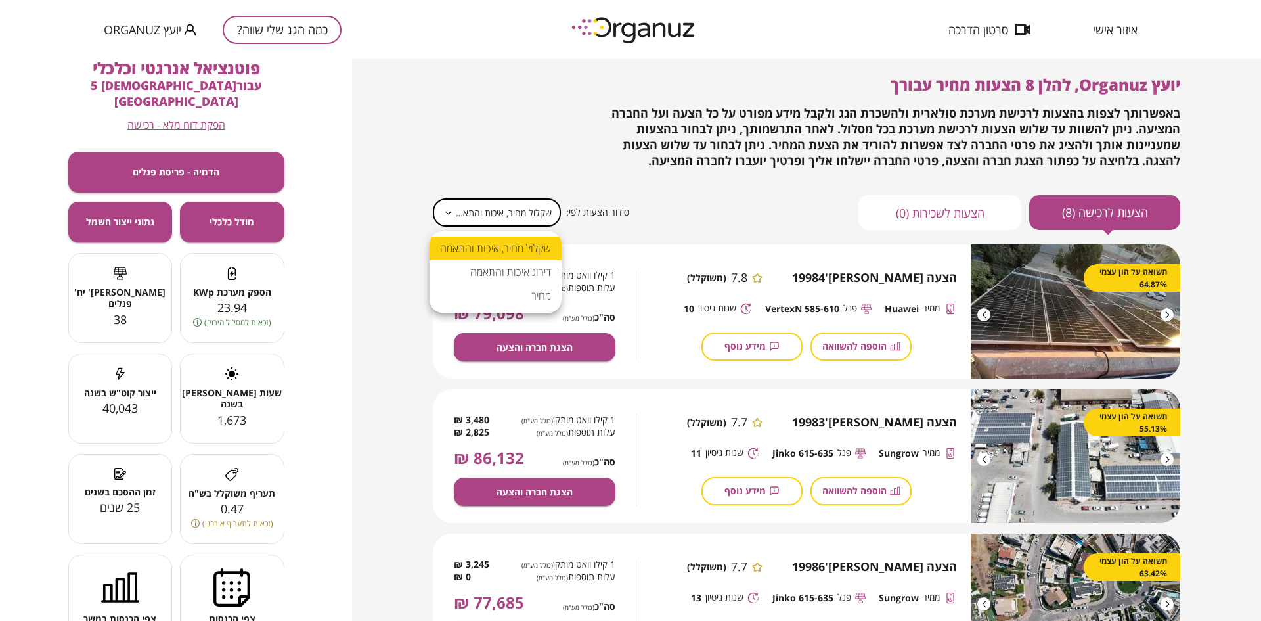
click at [498, 290] on li "מחיר" at bounding box center [495, 296] width 132 height 24
type input "*****"
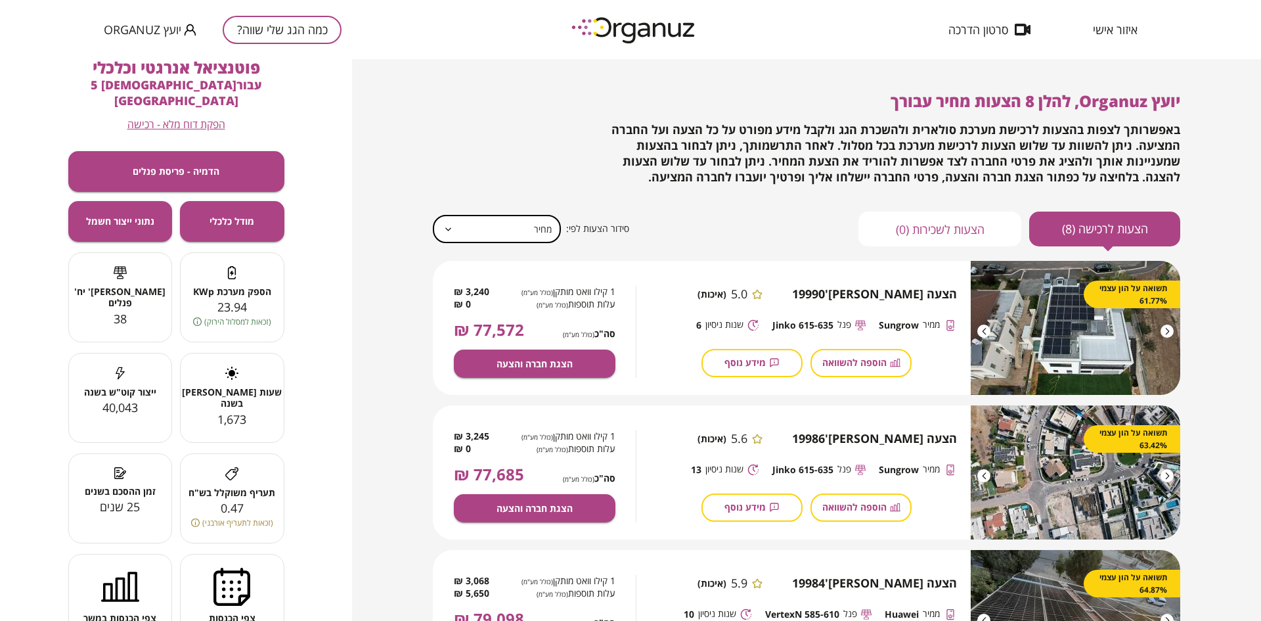
scroll to position [0, 0]
click at [115, 33] on span "יועץ Organuz" at bounding box center [142, 29] width 77 height 13
click at [126, 58] on li "התנתק" at bounding box center [129, 55] width 51 height 24
